Goal: Task Accomplishment & Management: Complete application form

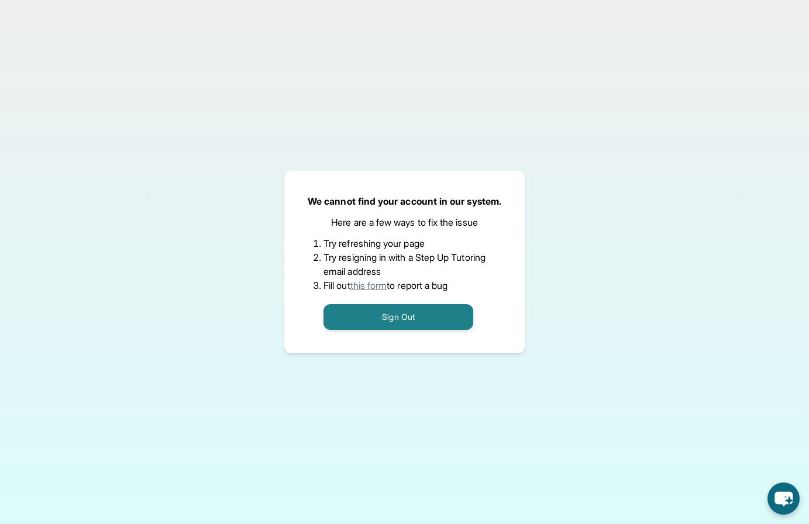
click at [425, 310] on button "Sign Out" at bounding box center [399, 317] width 150 height 26
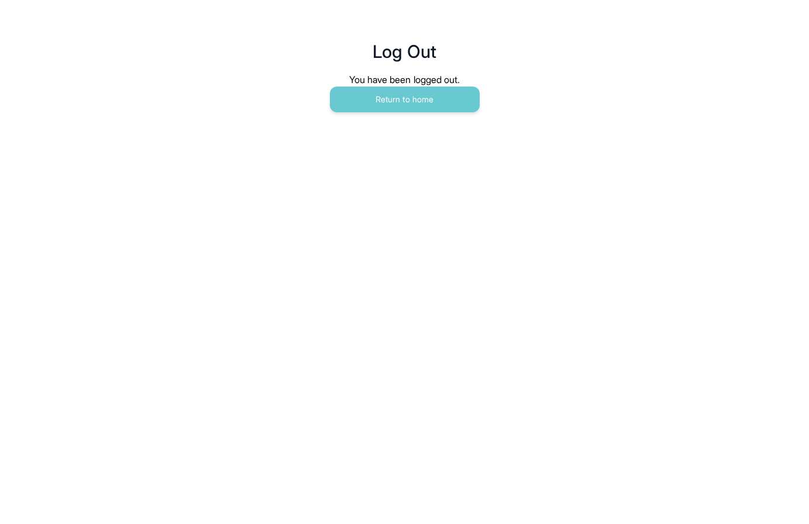
click at [490, 84] on div "You have been logged out." at bounding box center [404, 80] width 393 height 14
click at [440, 98] on button "Return to home" at bounding box center [405, 100] width 150 height 26
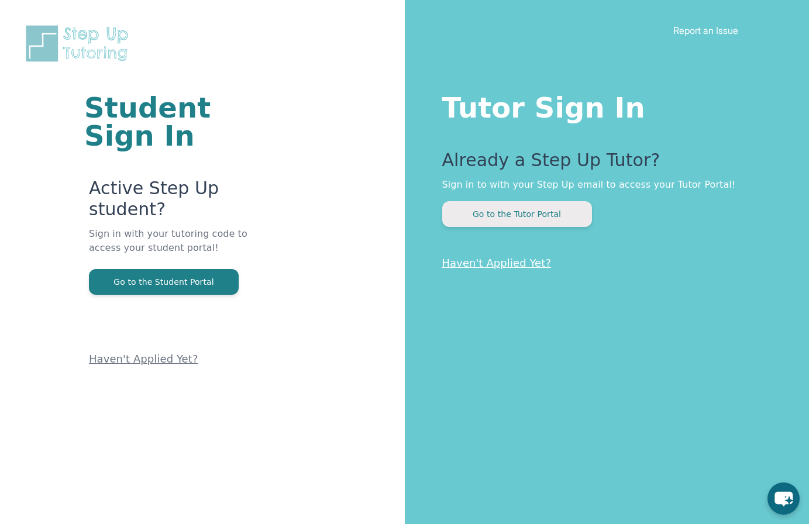
click at [477, 211] on button "Go to the Tutor Portal" at bounding box center [517, 214] width 150 height 26
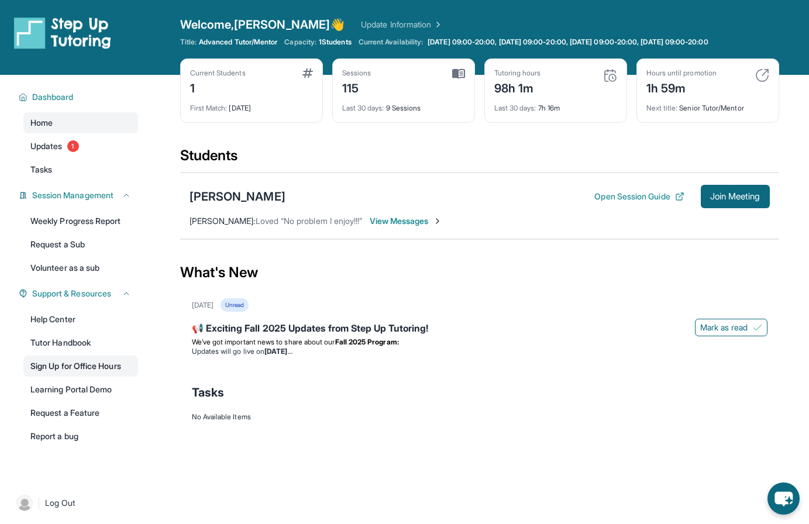
click at [73, 365] on link "Sign Up for Office Hours" at bounding box center [80, 366] width 115 height 21
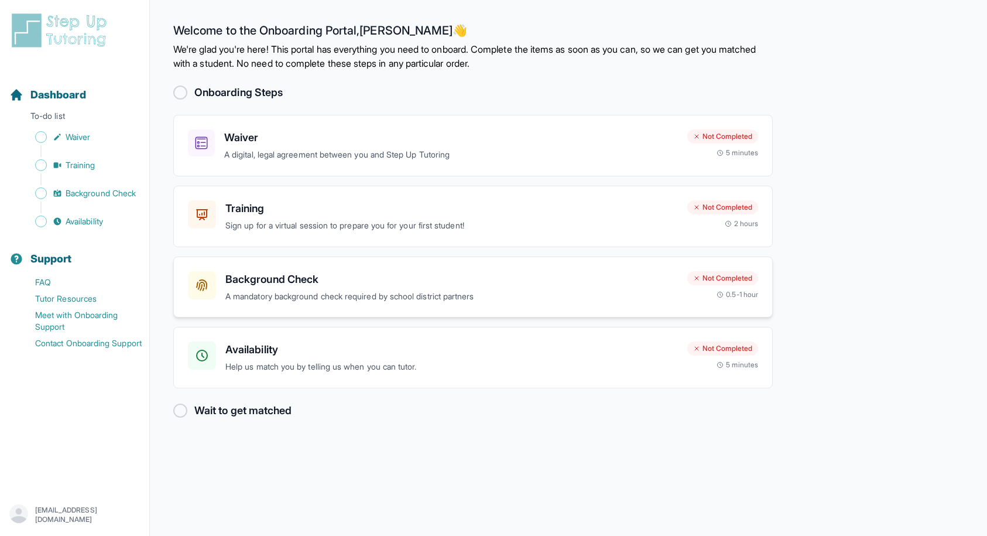
click at [298, 291] on p "A mandatory background check required by school district partners" at bounding box center [451, 296] width 452 height 13
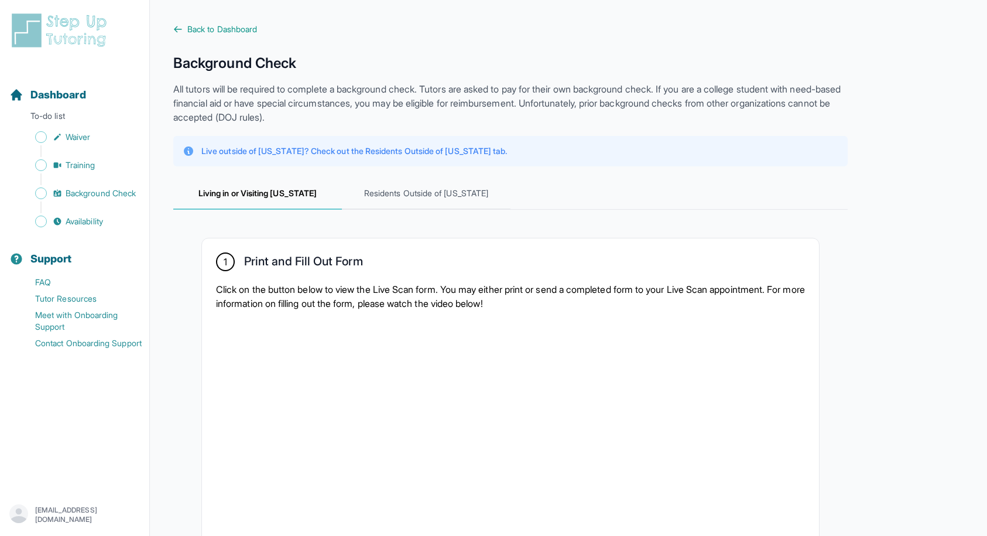
click at [201, 25] on span "Back to Dashboard" at bounding box center [222, 29] width 70 height 12
